Goal: Transaction & Acquisition: Purchase product/service

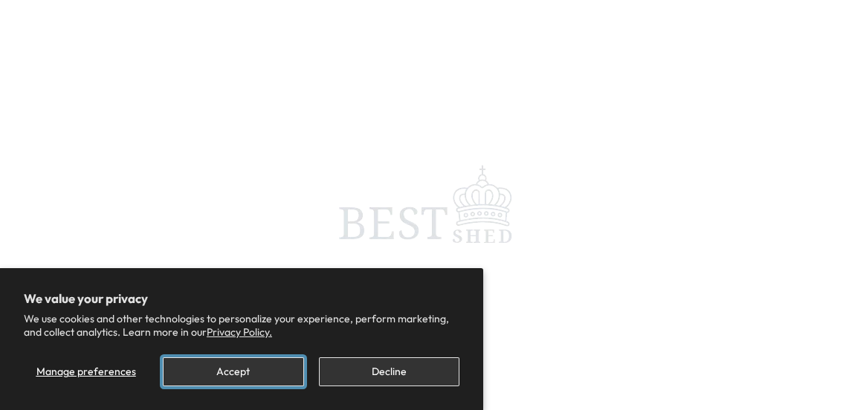
click at [216, 376] on button "Accept" at bounding box center [233, 372] width 140 height 29
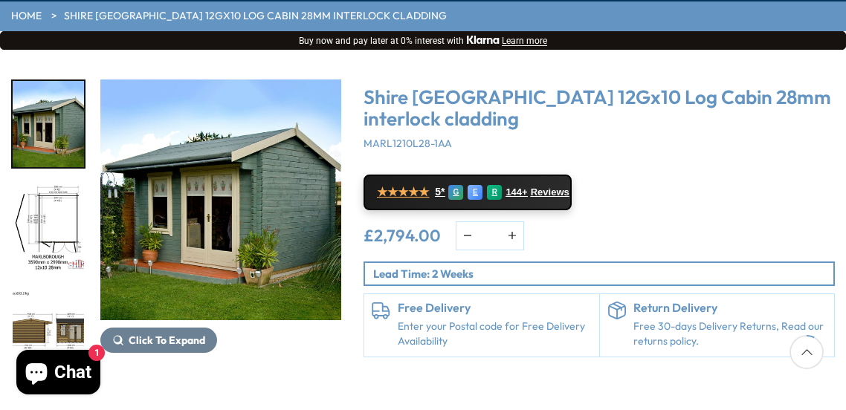
scroll to position [219, 0]
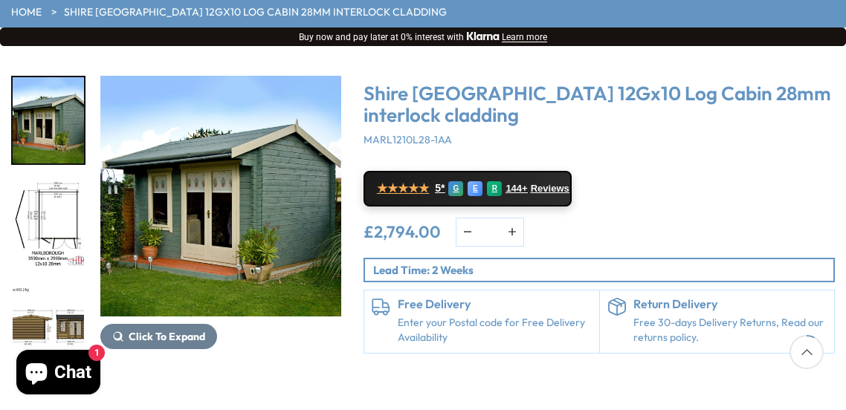
click at [62, 322] on img "3 / 16" at bounding box center [48, 328] width 71 height 86
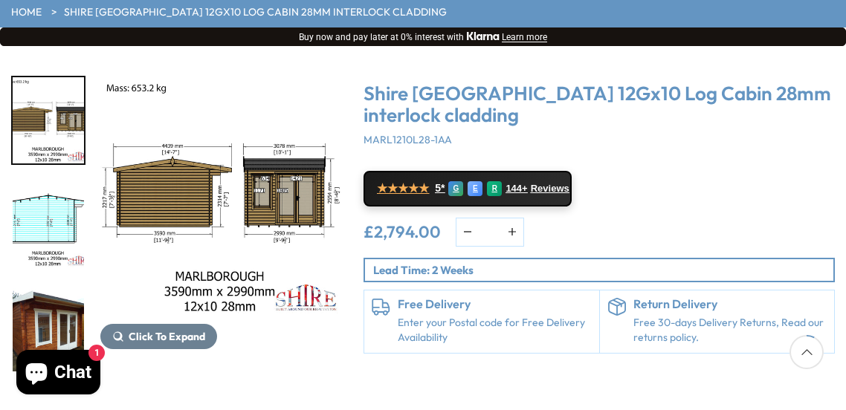
click at [62, 322] on img "5 / 16" at bounding box center [48, 328] width 71 height 86
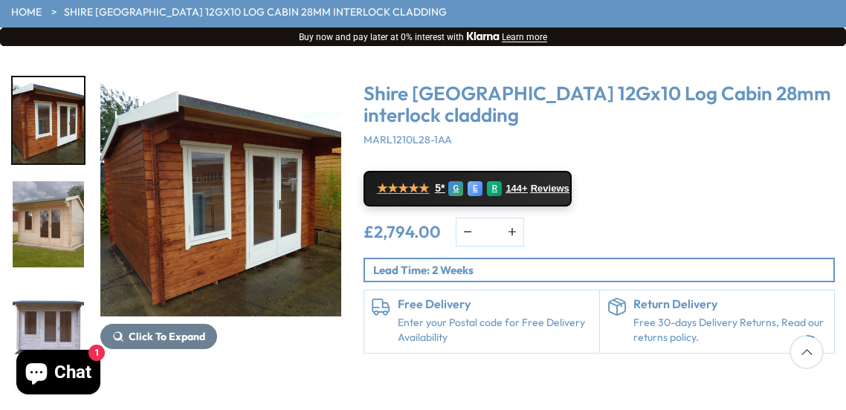
click at [62, 322] on img "7 / 16" at bounding box center [48, 328] width 71 height 86
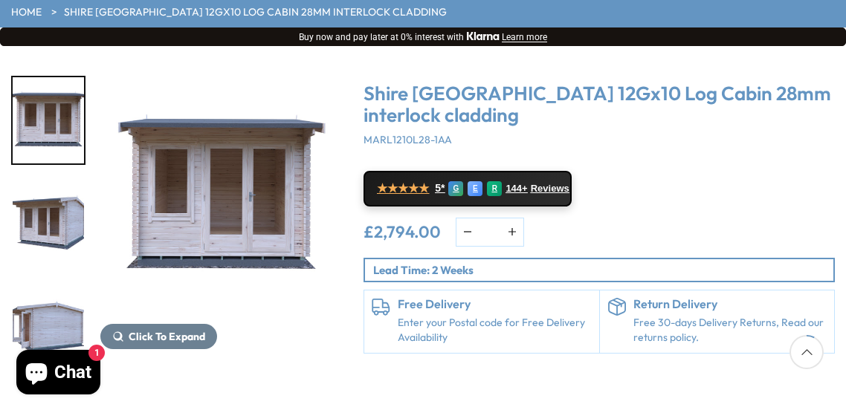
click at [62, 322] on img "9 / 16" at bounding box center [48, 328] width 71 height 86
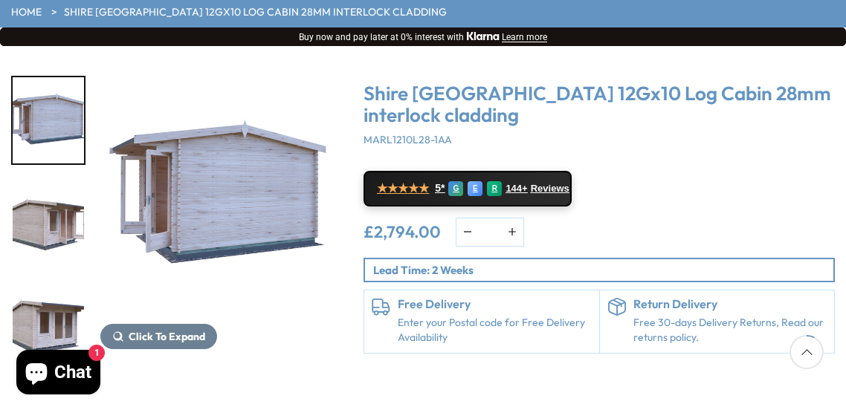
click at [54, 313] on img "11 / 16" at bounding box center [48, 328] width 71 height 86
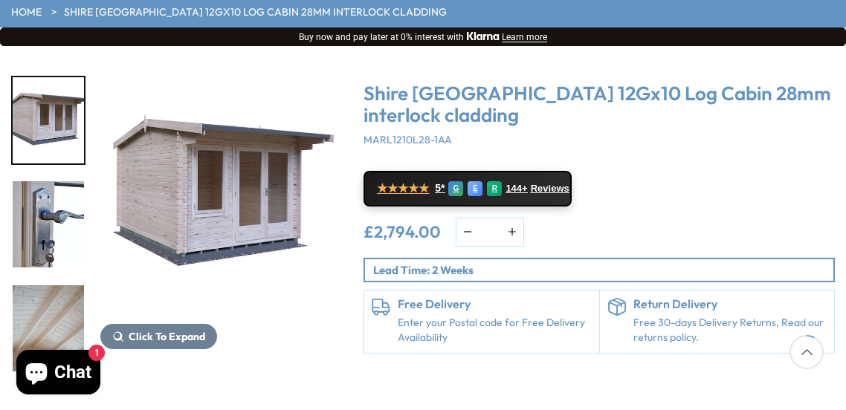
click at [63, 248] on img "12 / 16" at bounding box center [48, 224] width 71 height 86
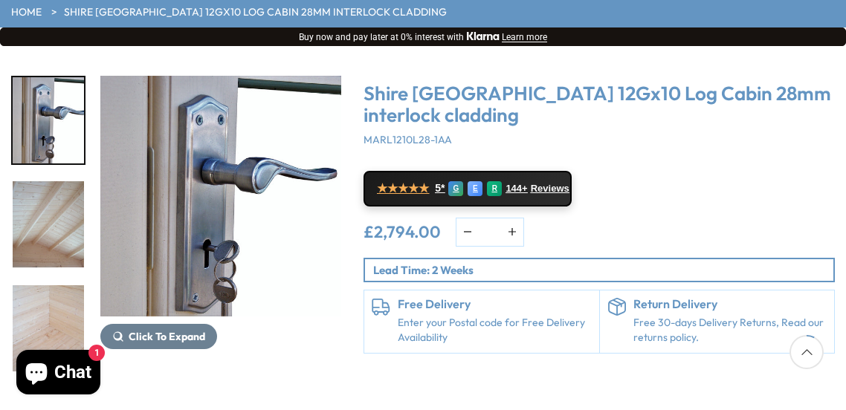
click at [57, 207] on img "13 / 16" at bounding box center [48, 224] width 71 height 86
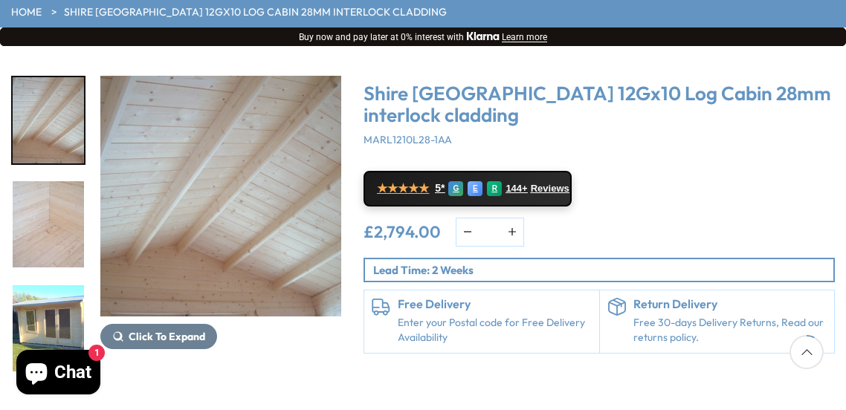
click at [57, 207] on img "14 / 16" at bounding box center [48, 224] width 71 height 86
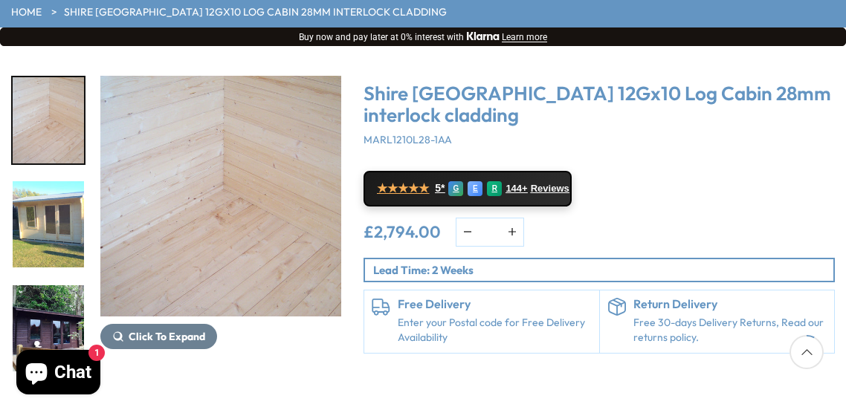
click at [59, 213] on img "15 / 16" at bounding box center [48, 224] width 71 height 86
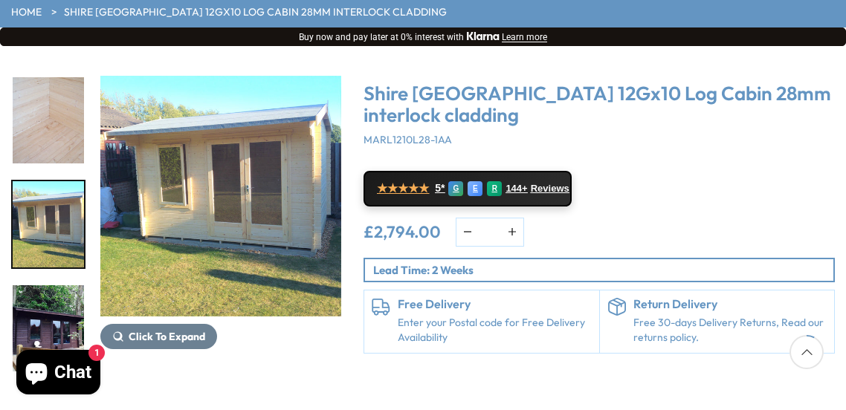
click at [54, 310] on img "16 / 16" at bounding box center [48, 328] width 71 height 86
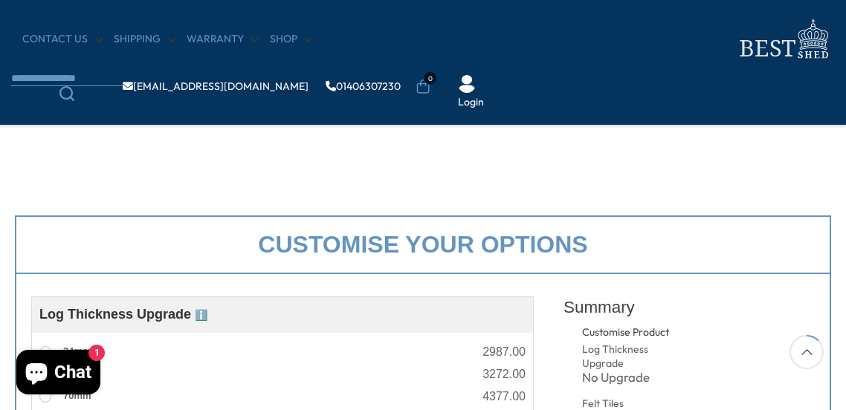
scroll to position [349, 0]
